Goal: Find specific fact: Find specific fact

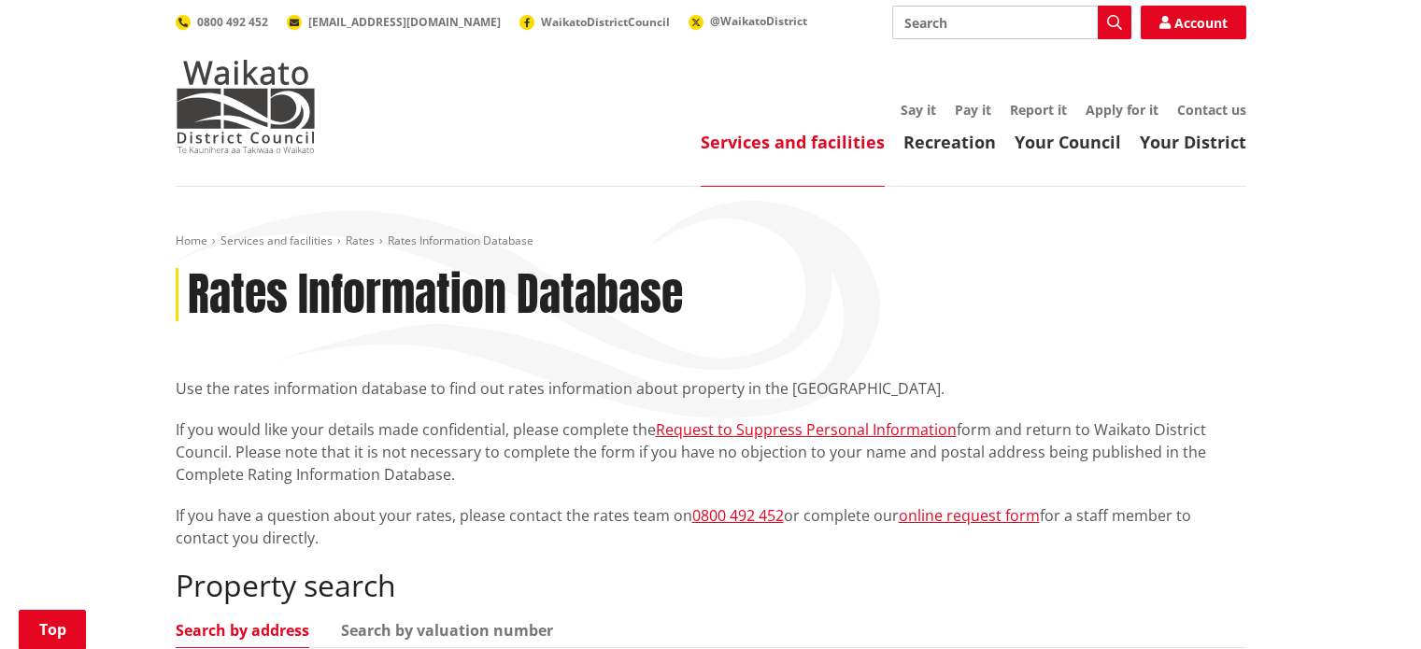
scroll to position [529, 0]
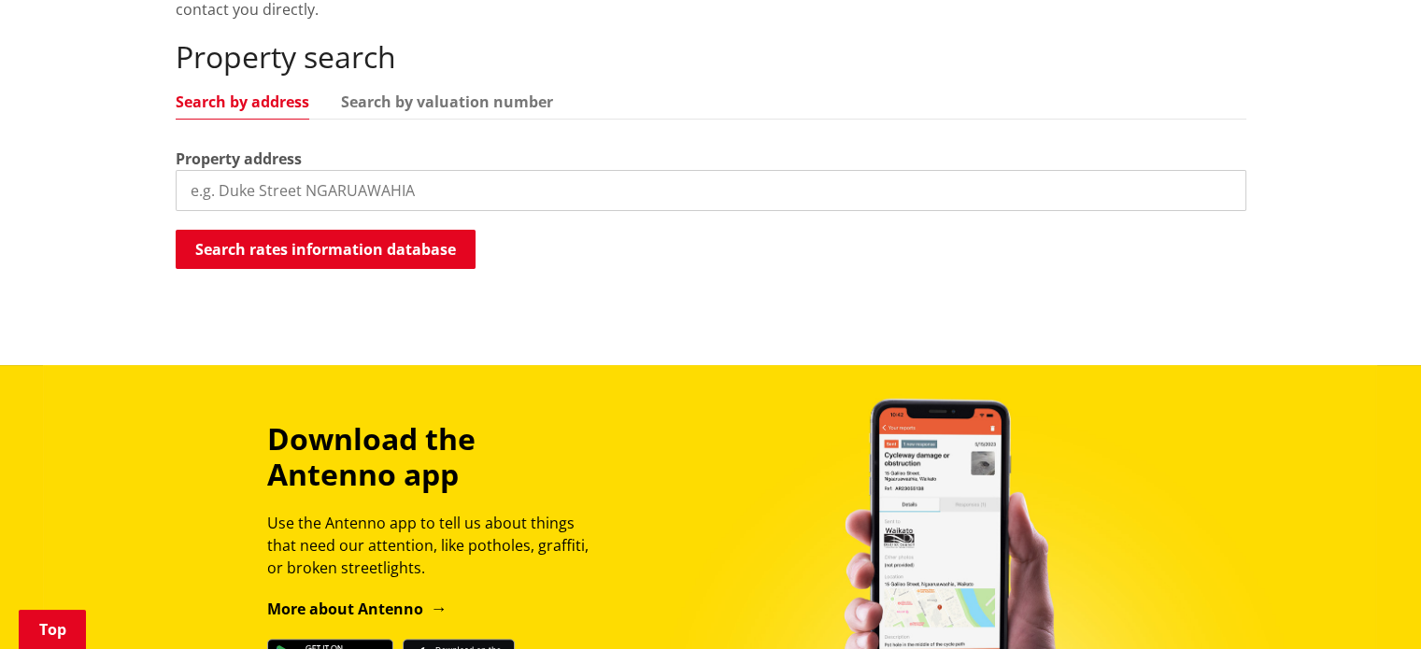
click at [338, 198] on input "search" at bounding box center [711, 190] width 1071 height 41
type input "1091 kakaramea"
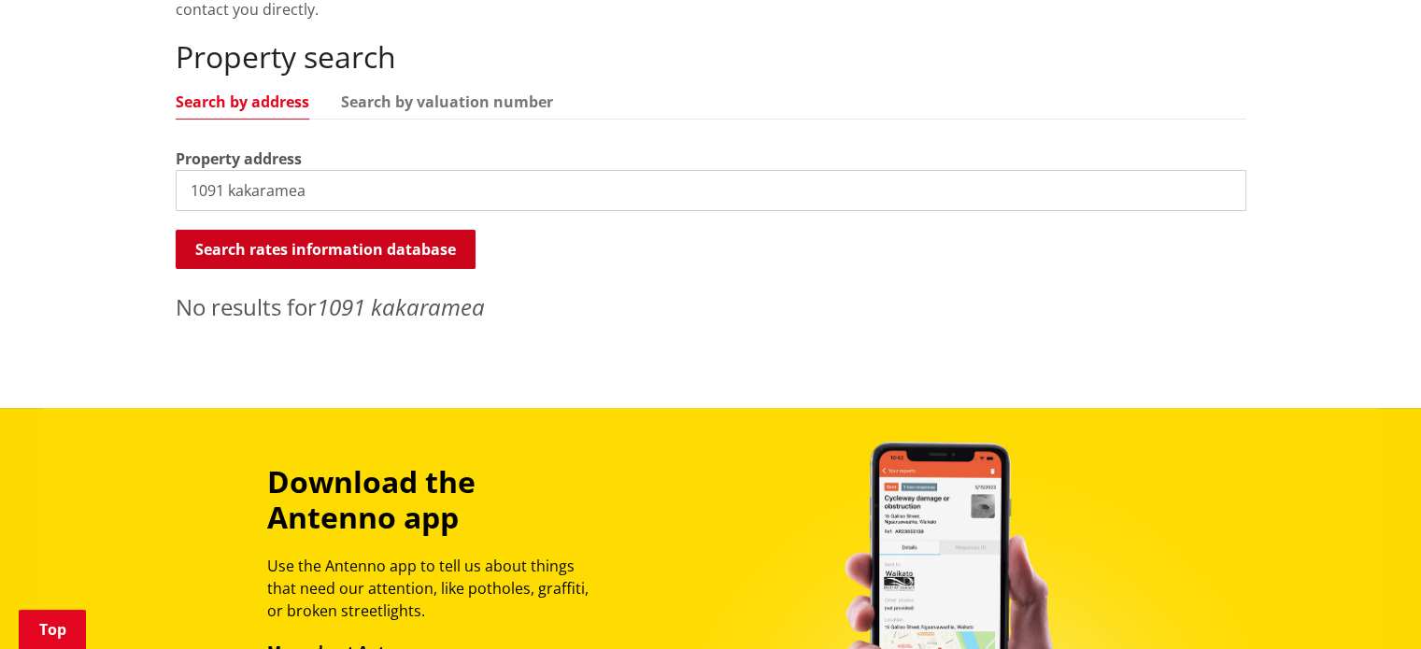
click at [373, 265] on button "Search rates information database" at bounding box center [326, 249] width 300 height 39
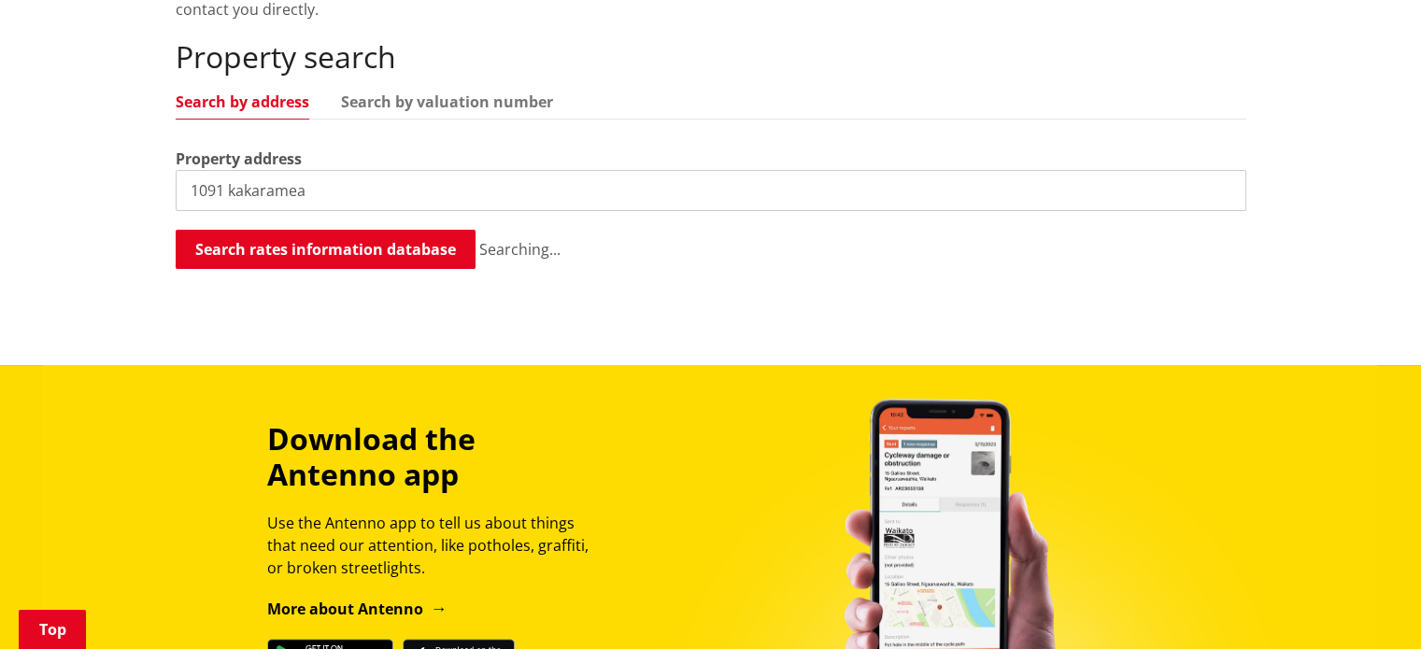
click at [262, 187] on input "1091 kakaramea" at bounding box center [711, 190] width 1071 height 41
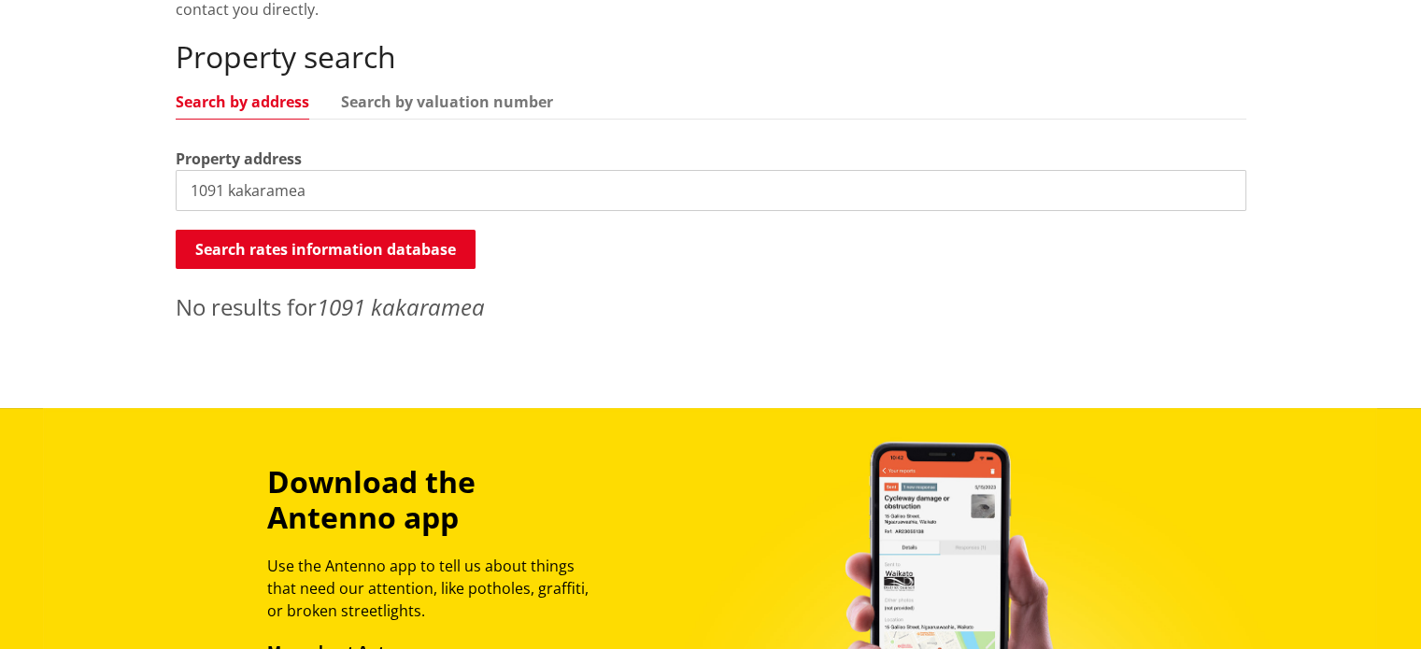
scroll to position [0, 0]
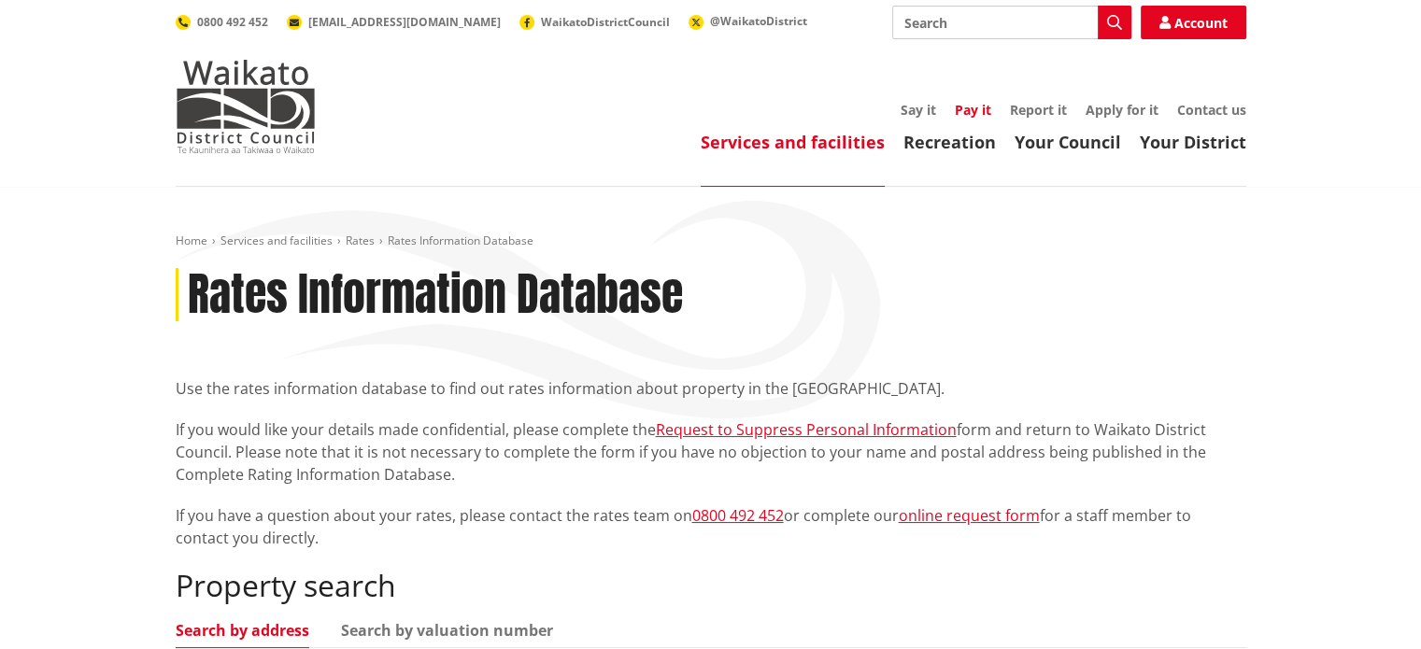
click at [967, 108] on link "Pay it" at bounding box center [973, 110] width 36 height 18
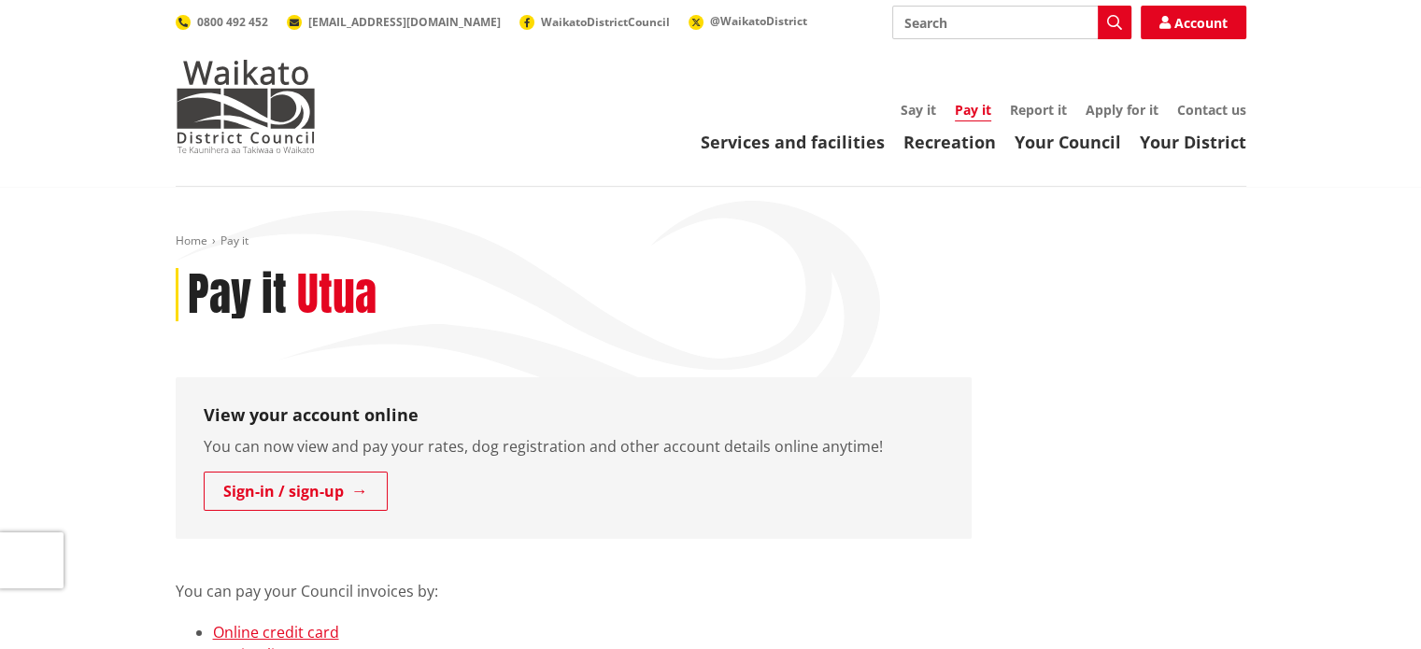
scroll to position [529, 0]
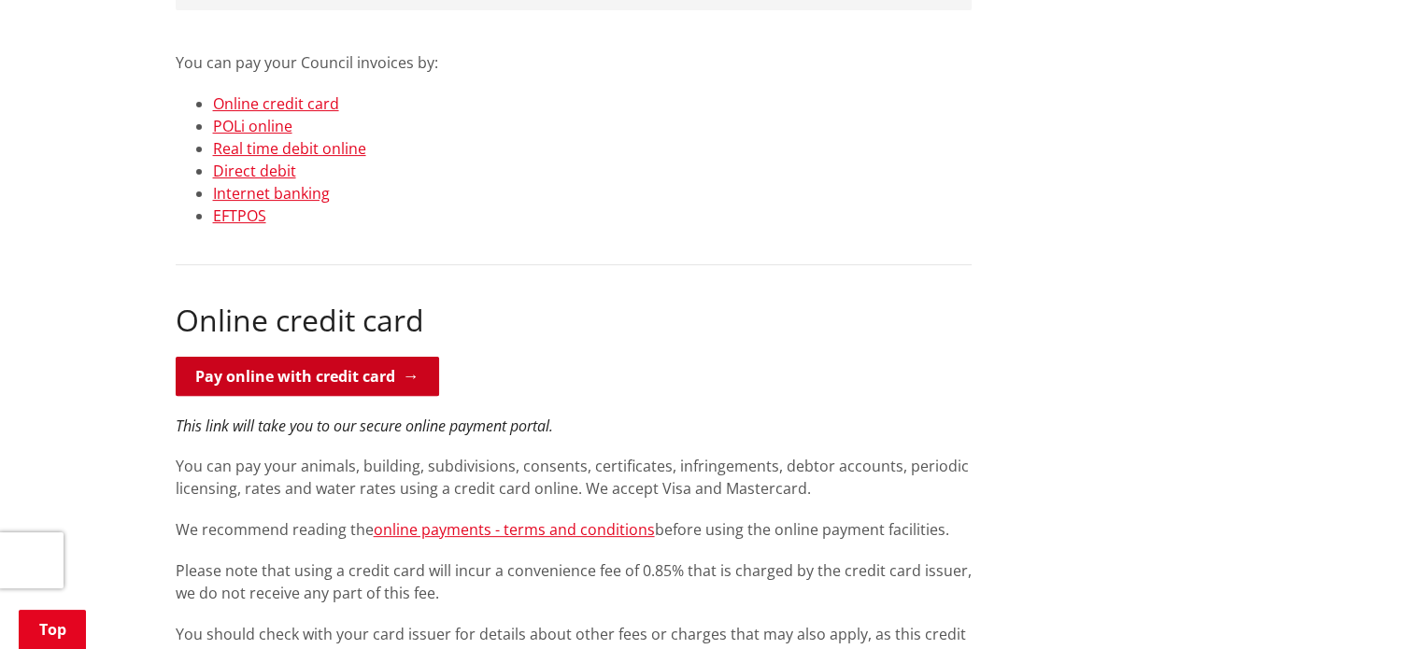
click at [325, 369] on link "Pay online with credit card" at bounding box center [308, 376] width 264 height 39
